Goal: Task Accomplishment & Management: Use online tool/utility

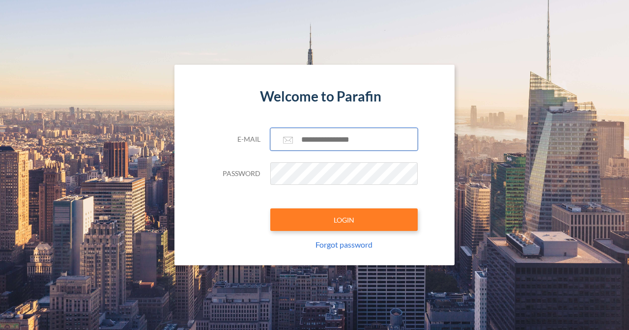
click at [329, 138] on input "text" at bounding box center [343, 139] width 147 height 23
type input "**********"
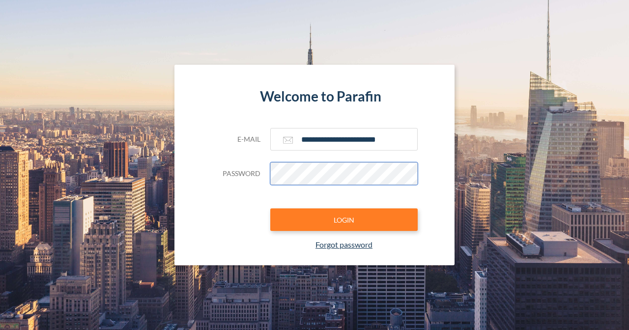
click at [270, 209] on button "LOGIN" at bounding box center [343, 220] width 147 height 23
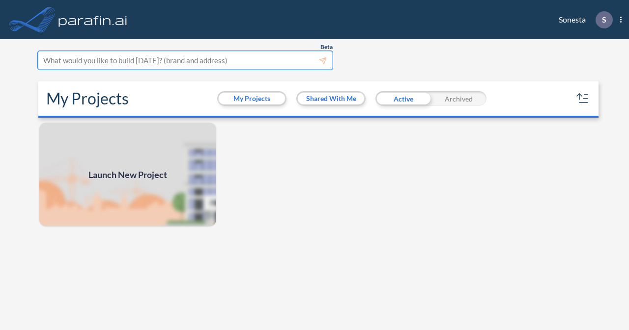
click at [187, 58] on div at bounding box center [185, 60] width 284 height 13
click at [227, 58] on div at bounding box center [185, 60] width 284 height 13
click at [232, 59] on div at bounding box center [185, 60] width 284 height 13
click at [234, 62] on div at bounding box center [185, 60] width 284 height 13
click at [139, 168] on span "Launch New Project" at bounding box center [127, 174] width 79 height 13
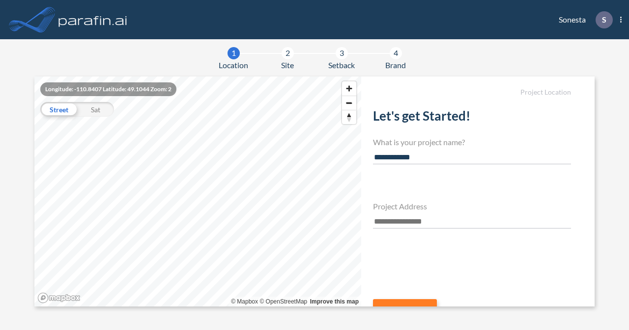
click at [375, 158] on input "**********" at bounding box center [472, 157] width 198 height 13
type input "**********"
click at [376, 222] on input "text" at bounding box center [472, 222] width 198 height 13
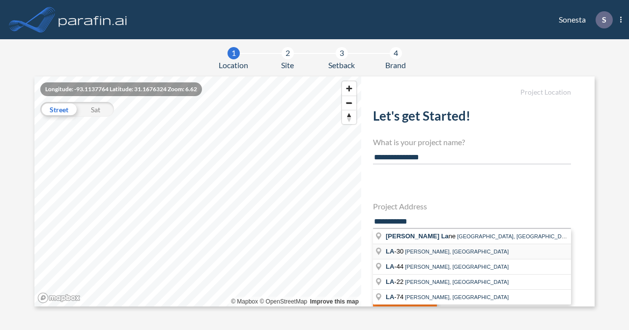
click at [422, 250] on span "[PERSON_NAME], [GEOGRAPHIC_DATA]" at bounding box center [457, 252] width 104 height 6
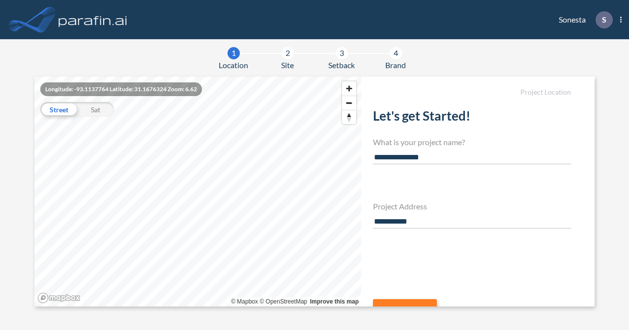
type input "**********"
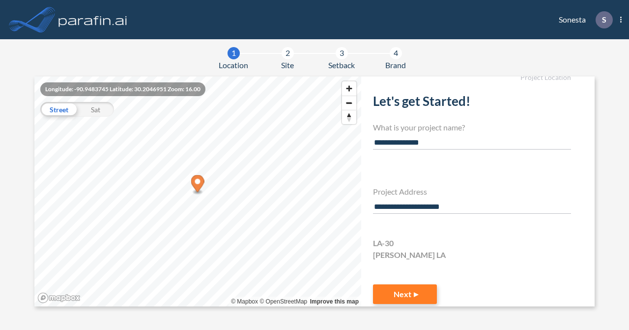
scroll to position [28, 0]
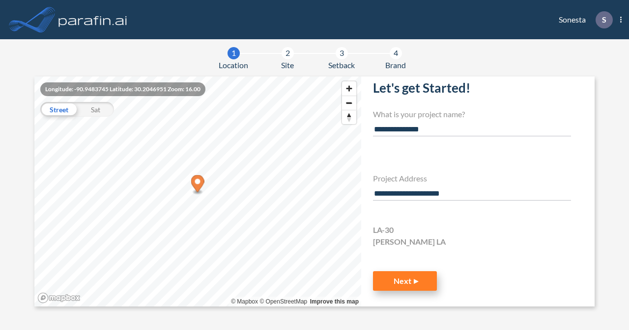
click at [396, 279] on button "Next" at bounding box center [405, 282] width 64 height 20
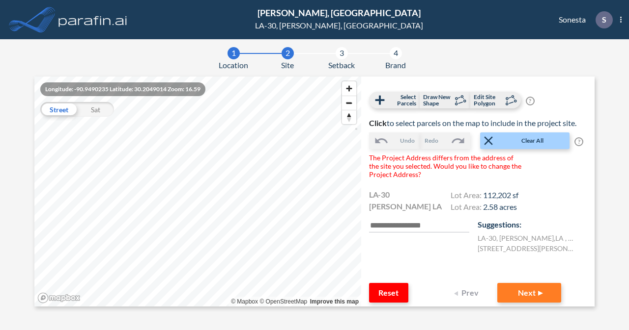
scroll to position [52, 0]
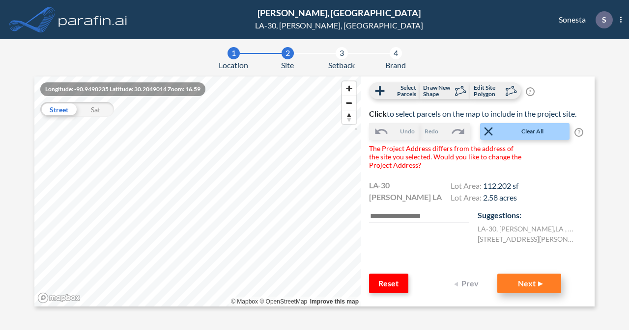
click at [520, 282] on button "Next" at bounding box center [529, 284] width 64 height 20
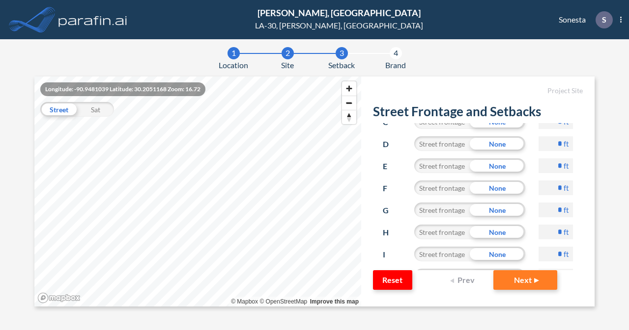
scroll to position [98, 0]
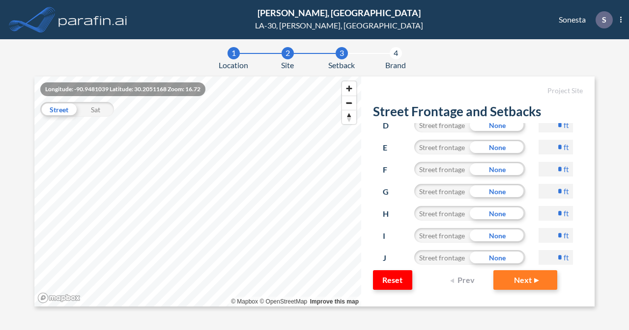
click at [538, 236] on input "*" at bounding box center [555, 235] width 34 height 15
type input "**"
click at [542, 170] on input "*" at bounding box center [555, 169] width 34 height 15
click at [546, 169] on input "*" at bounding box center [555, 169] width 34 height 15
type input "**"
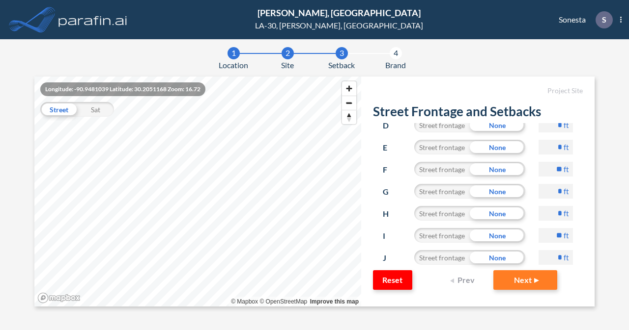
click at [493, 271] on button "Next" at bounding box center [525, 281] width 64 height 20
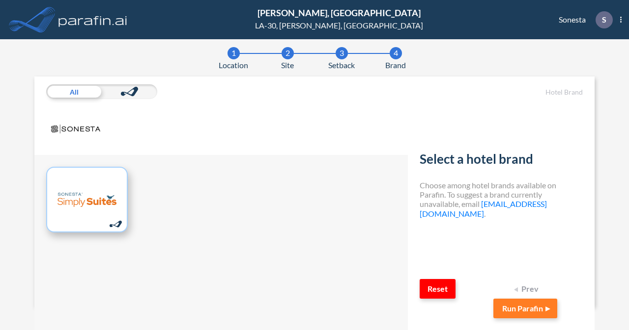
click at [100, 194] on img at bounding box center [86, 199] width 59 height 49
click at [532, 315] on button "Run Parafin" at bounding box center [525, 309] width 64 height 20
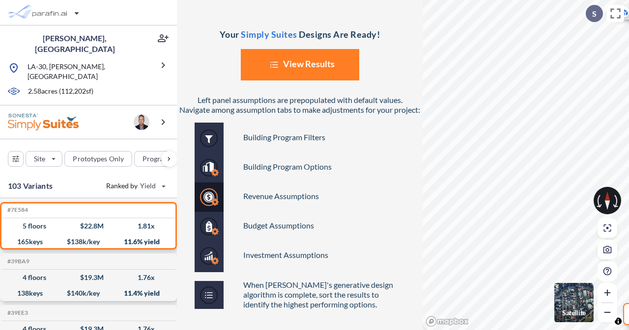
click at [420, 227] on section "Your Simply Suites Designs Are Ready! List Created with Sketch. View Results Le…" at bounding box center [403, 165] width 452 height 330
click at [610, 202] on div at bounding box center [606, 200] width 27 height 27
click at [615, 199] on icon at bounding box center [614, 201] width 5 height 13
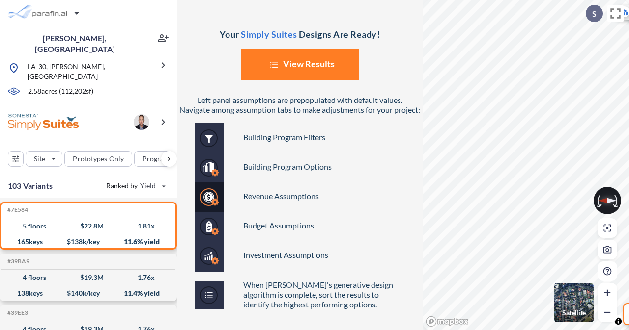
click at [597, 202] on icon at bounding box center [598, 201] width 5 height 13
click at [597, 205] on icon at bounding box center [598, 201] width 5 height 13
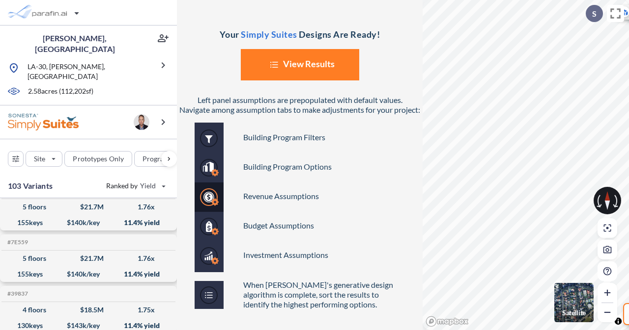
scroll to position [196, 0]
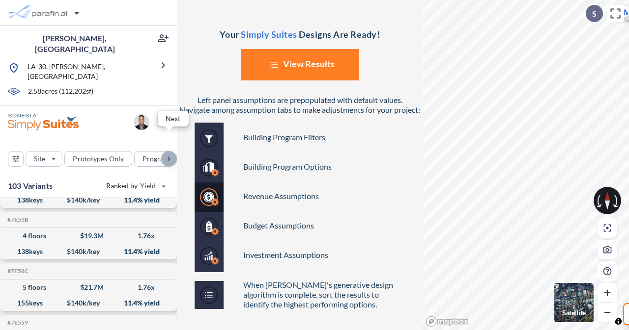
click at [170, 151] on div "button" at bounding box center [169, 159] width 16 height 16
click at [139, 152] on div "button" at bounding box center [134, 159] width 45 height 15
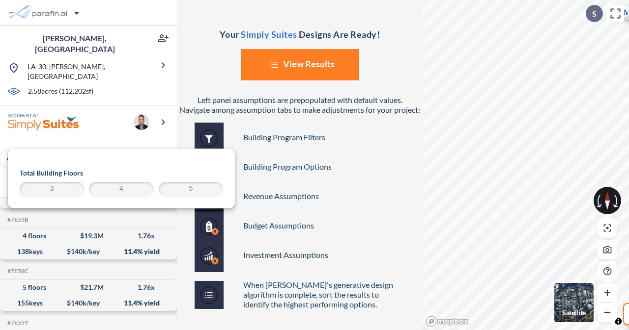
click at [291, 62] on button "List Created with Sketch. View Results" at bounding box center [300, 64] width 118 height 31
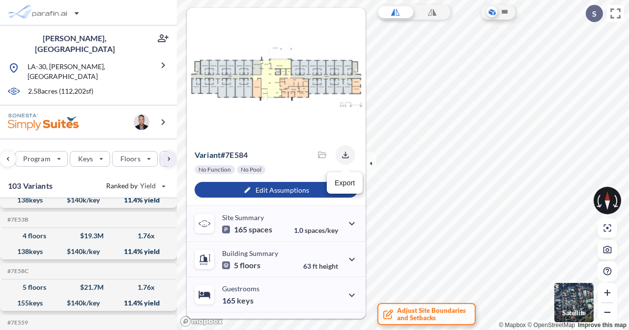
click at [344, 153] on icon "button" at bounding box center [345, 155] width 10 height 10
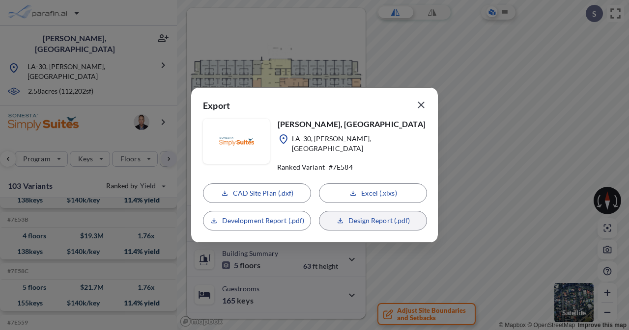
click at [347, 219] on button "Design Report (.pdf)" at bounding box center [373, 221] width 108 height 20
click at [265, 189] on div "CAD Site Plan (.dxf) Excel (.xlxs) Development Report (.pdf) Loading..." at bounding box center [314, 207] width 223 height 47
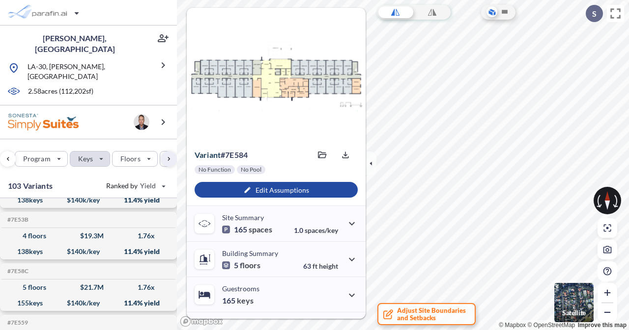
click at [98, 152] on div "button" at bounding box center [89, 159] width 39 height 15
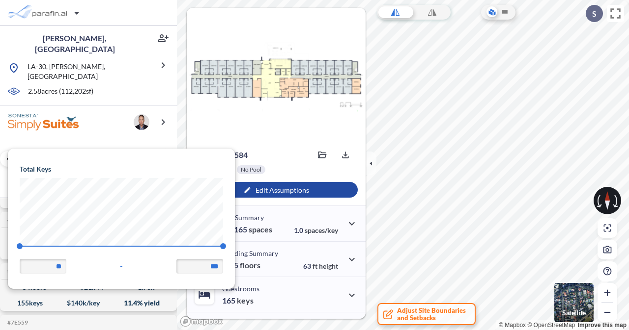
scroll to position [139, 227]
drag, startPoint x: 215, startPoint y: 266, endPoint x: 204, endPoint y: 266, distance: 10.8
click at [204, 266] on input "***" at bounding box center [199, 266] width 47 height 15
type input "***"
click at [111, 139] on div "Site Prototypes Only Program Keys Floors Height FAR Room mix Budget" at bounding box center [88, 156] width 177 height 35
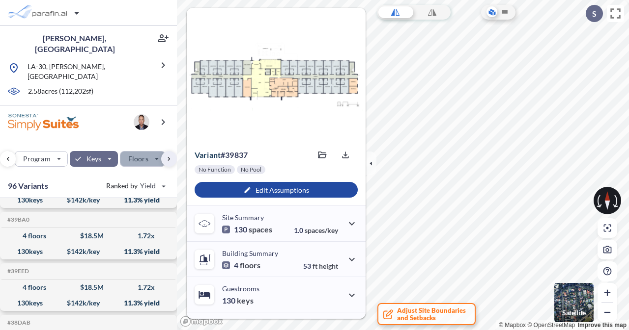
click at [150, 152] on div "button" at bounding box center [142, 159] width 45 height 15
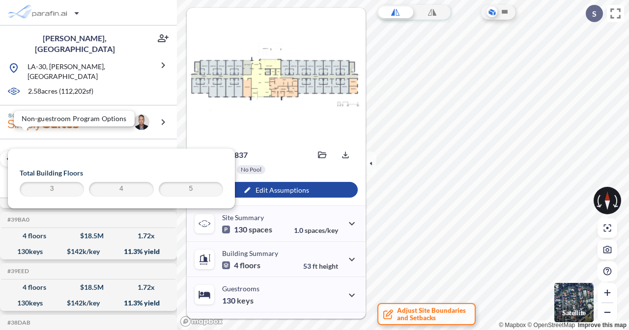
click at [59, 152] on div "button" at bounding box center [41, 159] width 52 height 15
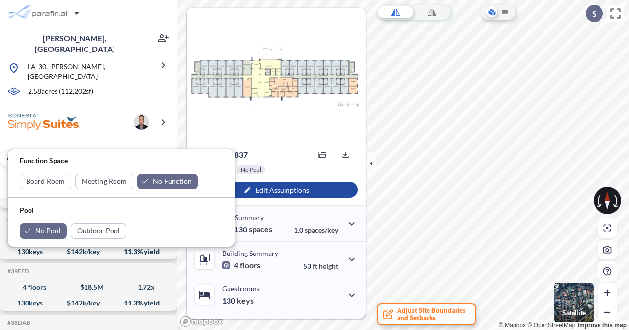
click at [122, 139] on div "Site Prototypes Only Program Keys Floors Height FAR Room mix Budget" at bounding box center [88, 156] width 177 height 35
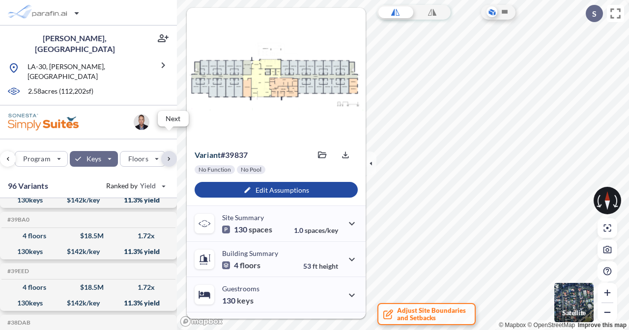
click at [165, 151] on div "button" at bounding box center [169, 159] width 16 height 16
click at [167, 151] on div "button" at bounding box center [169, 159] width 16 height 16
click at [167, 151] on button "Budget" at bounding box center [151, 159] width 48 height 16
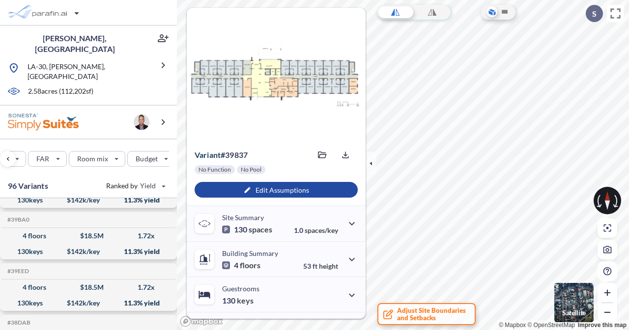
click at [96, 139] on div "Site Prototypes Only Program Keys Floors Height FAR Room mix Budget" at bounding box center [88, 156] width 177 height 35
click at [98, 152] on div "button" at bounding box center [97, 159] width 56 height 15
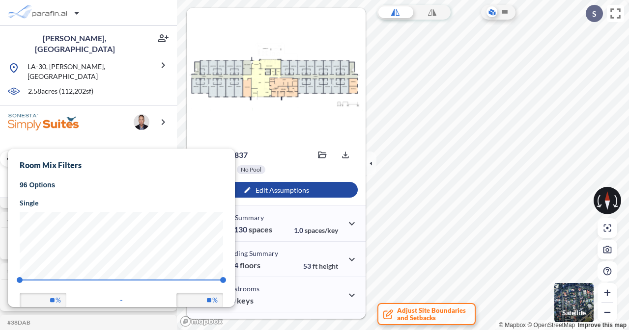
scroll to position [159, 227]
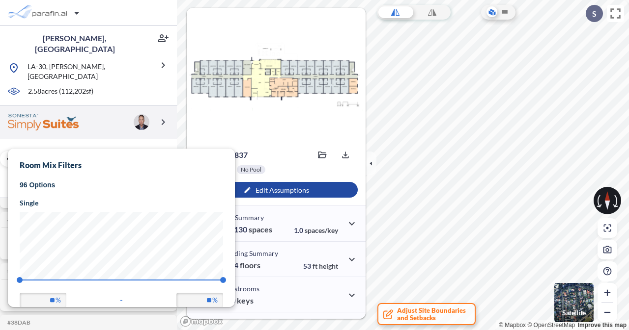
click at [99, 113] on div at bounding box center [88, 123] width 177 height 34
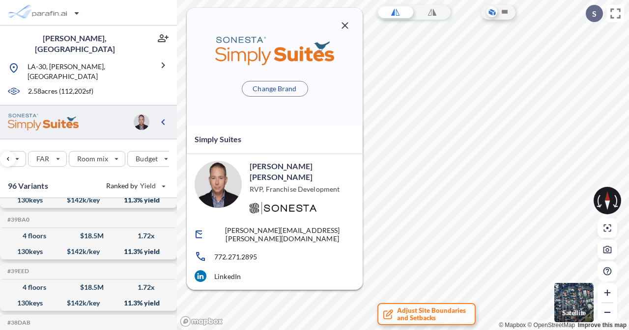
click at [348, 30] on icon "button" at bounding box center [345, 26] width 12 height 12
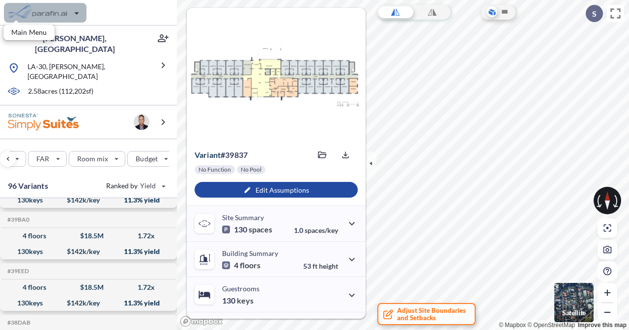
click at [81, 15] on div "button" at bounding box center [45, 13] width 82 height 20
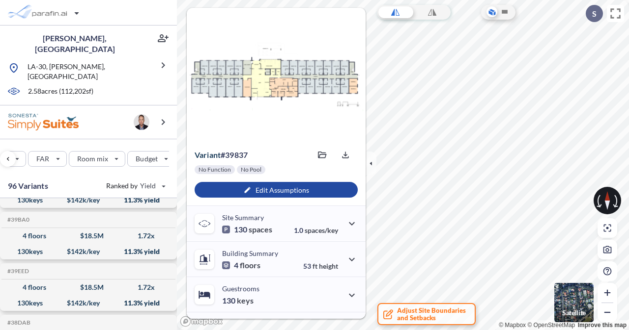
click at [119, 8] on div at bounding box center [88, 13] width 177 height 26
click at [73, 15] on div "button" at bounding box center [45, 13] width 82 height 20
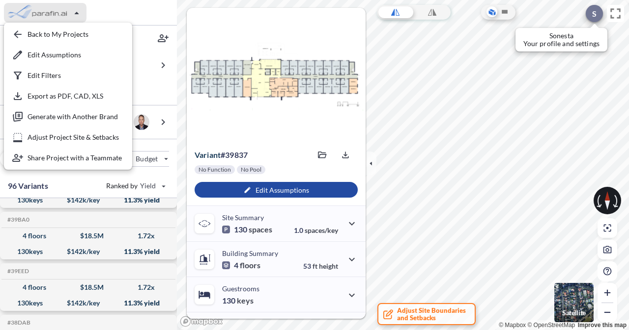
click at [592, 19] on div at bounding box center [593, 13] width 17 height 17
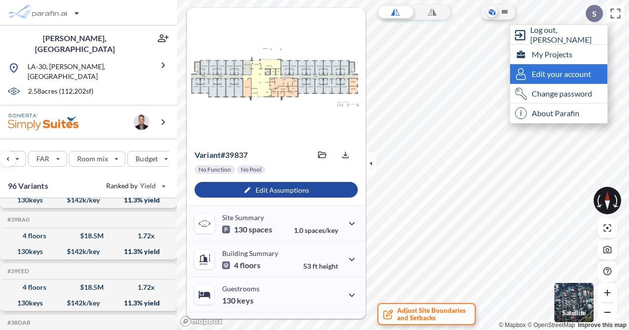
click at [560, 72] on span "Edit your account" at bounding box center [560, 74] width 59 height 10
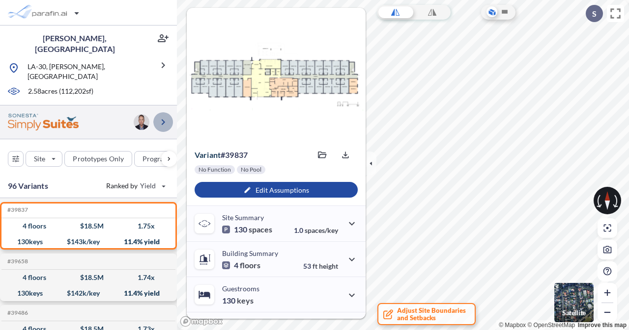
click at [161, 116] on icon "button" at bounding box center [163, 122] width 12 height 12
